Goal: Task Accomplishment & Management: Manage account settings

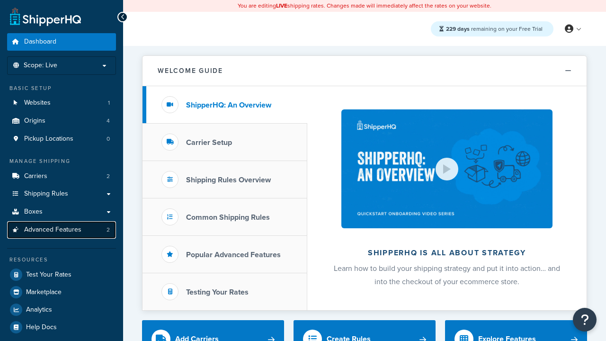
click at [62, 230] on span "Advanced Features" at bounding box center [52, 230] width 57 height 8
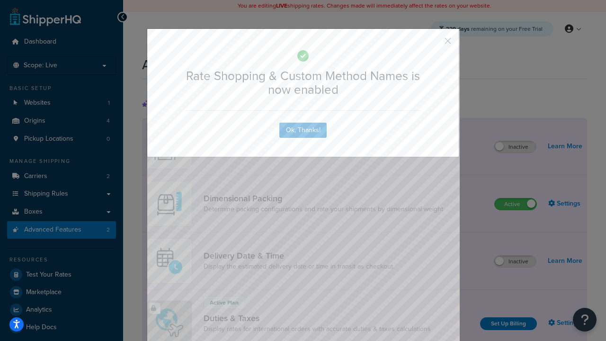
scroll to position [422, 0]
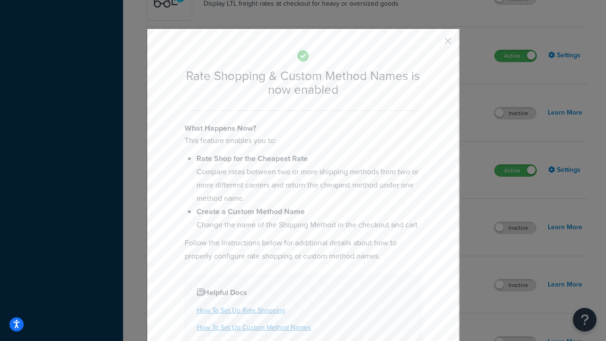
click at [434, 43] on button "button" at bounding box center [434, 44] width 2 height 2
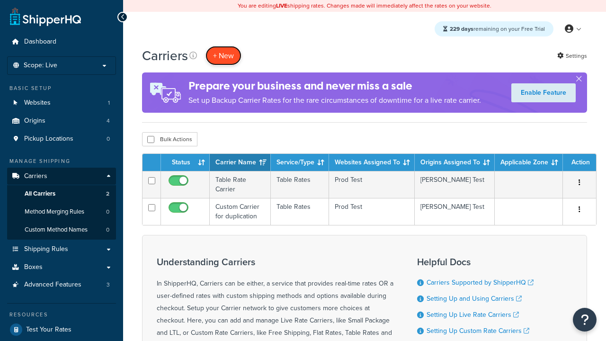
click at [224, 55] on button "+ New" at bounding box center [224, 55] width 36 height 19
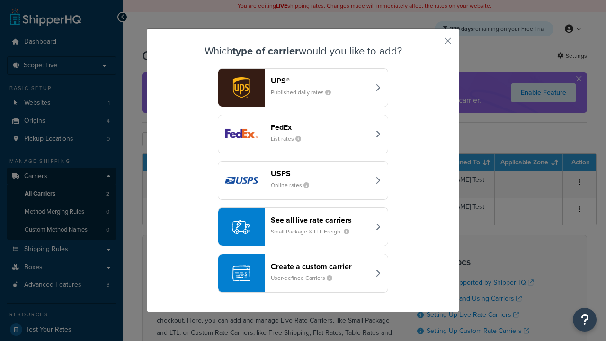
click at [303, 226] on div "See all live rate carriers Small Package & LTL Freight" at bounding box center [320, 227] width 99 height 23
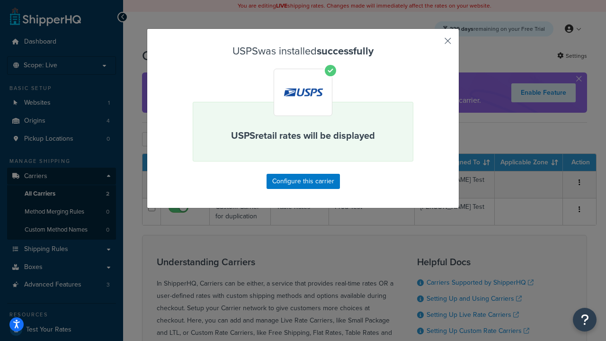
click at [434, 44] on button "button" at bounding box center [434, 44] width 2 height 2
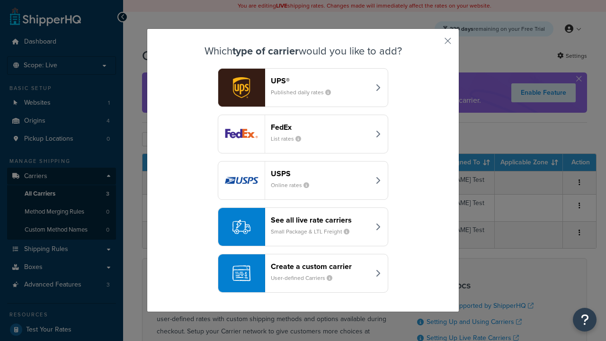
click at [303, 227] on div "See all live rate carriers Small Package & LTL Freight" at bounding box center [320, 227] width 99 height 23
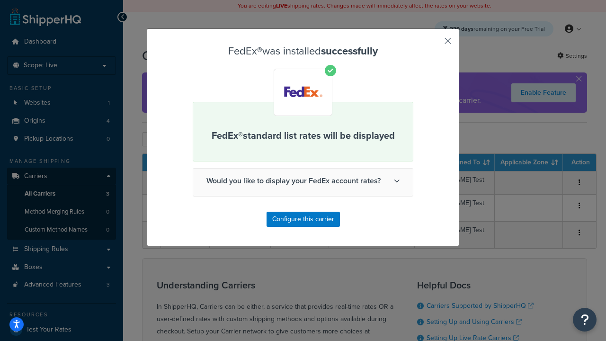
click at [434, 44] on button "button" at bounding box center [434, 44] width 2 height 2
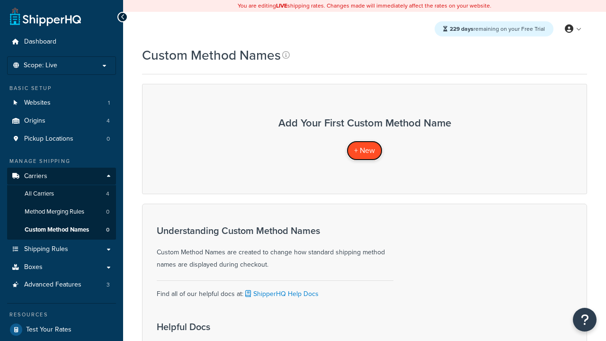
click at [365, 150] on span "+ New" at bounding box center [364, 150] width 21 height 11
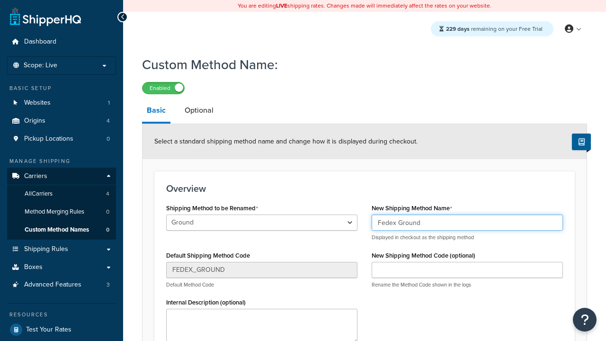
type input "Fedex Ground"
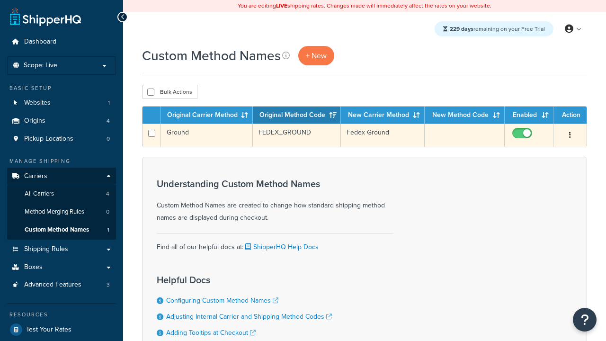
click at [570, 136] on icon "button" at bounding box center [570, 135] width 2 height 7
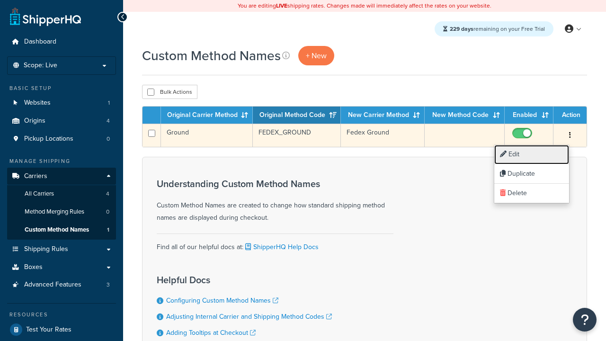
click at [532, 154] on link "Edit" at bounding box center [531, 154] width 75 height 19
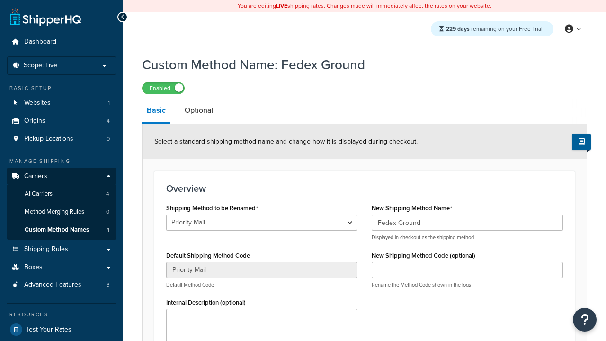
select select "711242"
type input "USPS Priority"
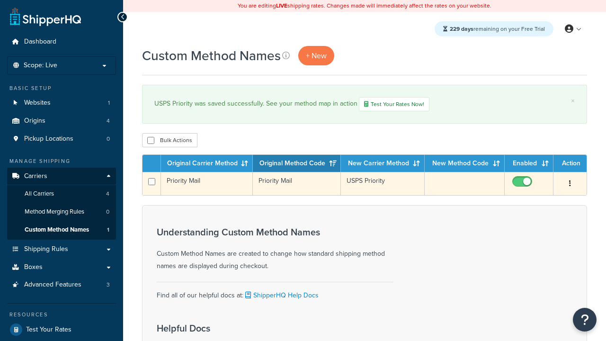
click at [570, 185] on icon "button" at bounding box center [570, 183] width 2 height 7
click at [532, 223] on link "Duplicate" at bounding box center [531, 222] width 75 height 19
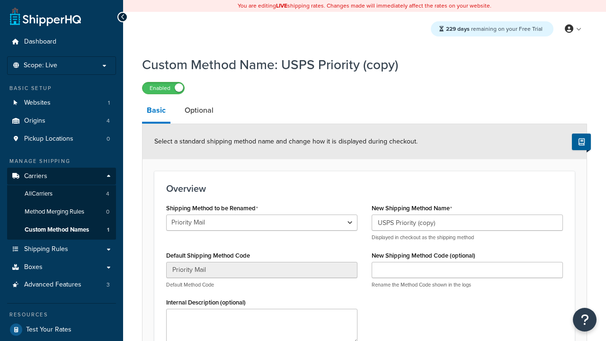
scroll to position [109, 0]
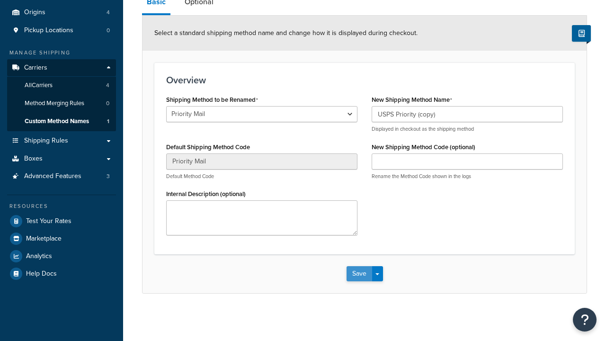
click at [359, 274] on button "Save" at bounding box center [360, 273] width 26 height 15
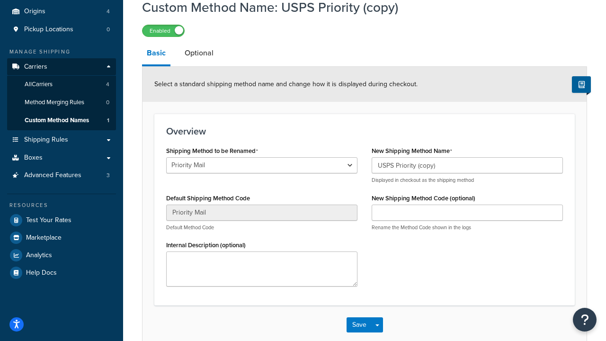
select select "711250"
type input "FEDEX_GROUND"
click at [359, 332] on button "Save" at bounding box center [360, 324] width 26 height 15
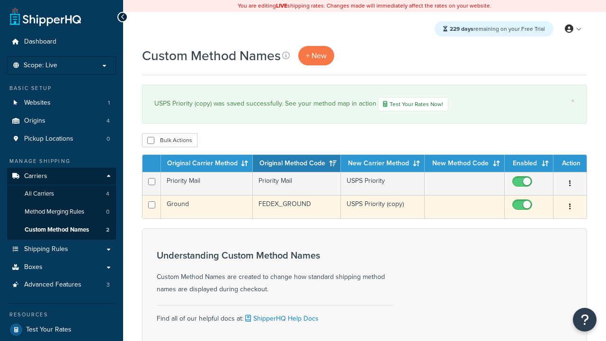
click at [570, 208] on icon "button" at bounding box center [570, 206] width 2 height 7
click at [0, 0] on link "Delete" at bounding box center [0, 0] width 0 height 0
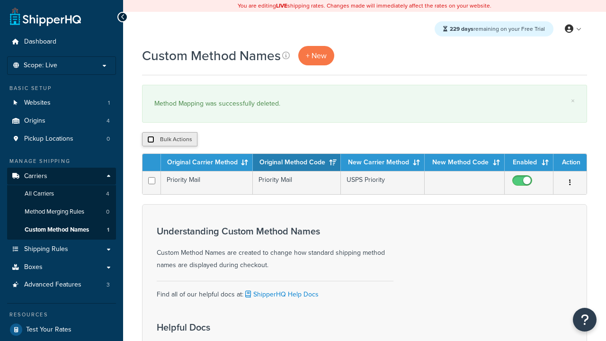
click at [151, 140] on input "checkbox" at bounding box center [150, 139] width 7 height 7
checkbox input "true"
click at [255, 140] on button "Delete" at bounding box center [252, 139] width 33 height 14
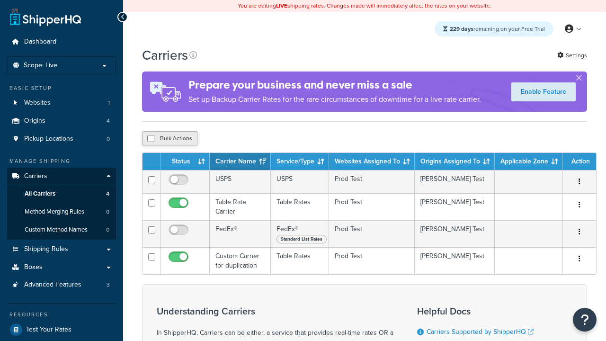
click at [151, 139] on input "checkbox" at bounding box center [150, 138] width 7 height 7
checkbox input "true"
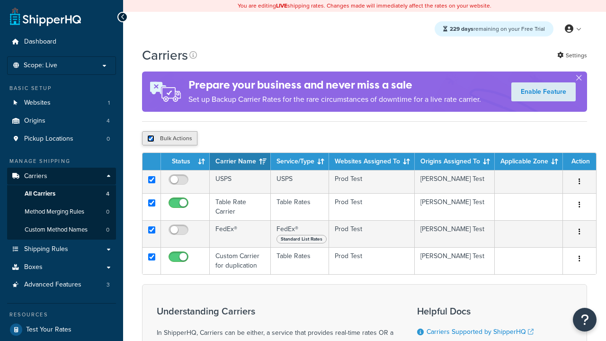
checkbox input "true"
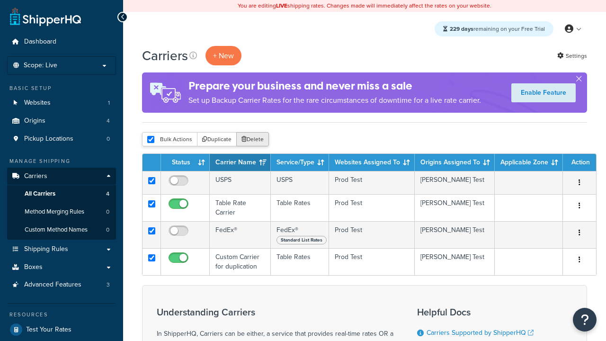
click at [255, 140] on button "Delete" at bounding box center [252, 139] width 33 height 14
